Goal: Task Accomplishment & Management: Use online tool/utility

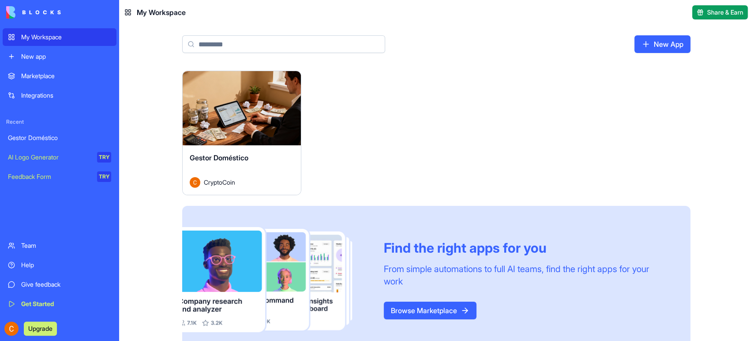
drag, startPoint x: 262, startPoint y: 110, endPoint x: 327, endPoint y: 119, distance: 65.5
click at [262, 110] on button "Launch" at bounding box center [242, 108] width 66 height 18
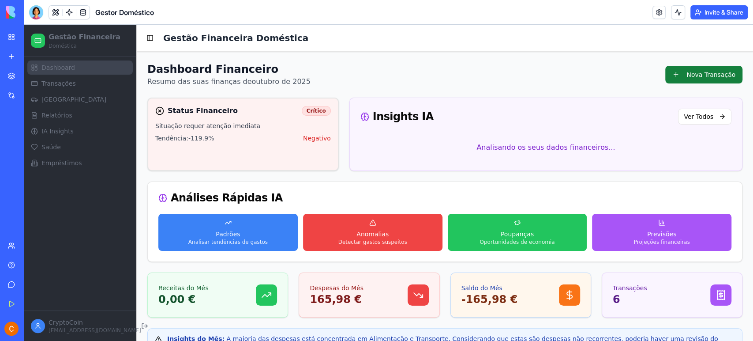
click at [700, 78] on button "Nova Transação" at bounding box center [703, 75] width 77 height 18
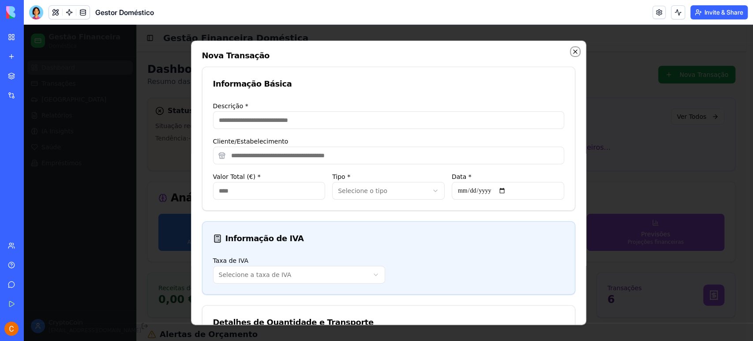
click at [572, 53] on icon "button" at bounding box center [575, 51] width 7 height 7
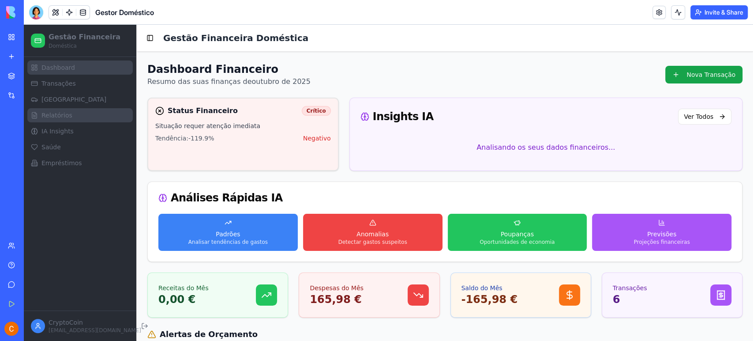
click at [58, 116] on span "Relatórios" at bounding box center [56, 115] width 31 height 9
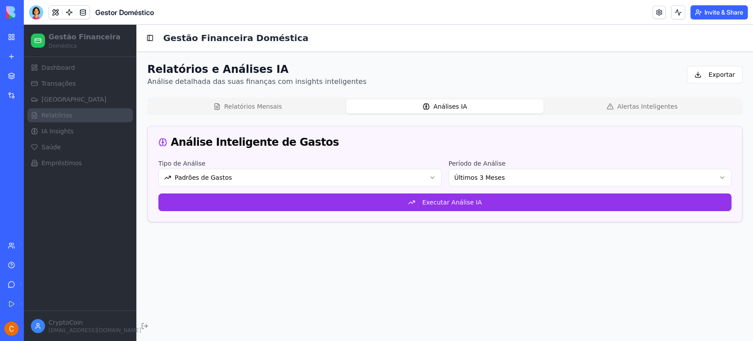
click at [445, 110] on button "Análises IA" at bounding box center [444, 106] width 197 height 14
click at [630, 109] on button "Alertas Inteligentes" at bounding box center [641, 106] width 197 height 14
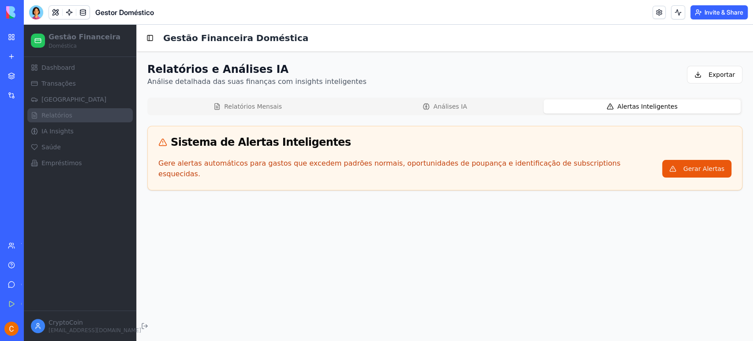
click at [252, 102] on button "Relatórios Mensais" at bounding box center [247, 106] width 197 height 14
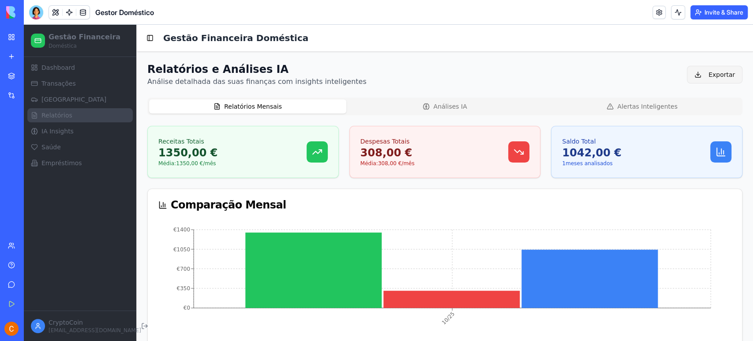
click at [719, 74] on button "Exportar" at bounding box center [715, 75] width 56 height 18
